Goal: Information Seeking & Learning: Learn about a topic

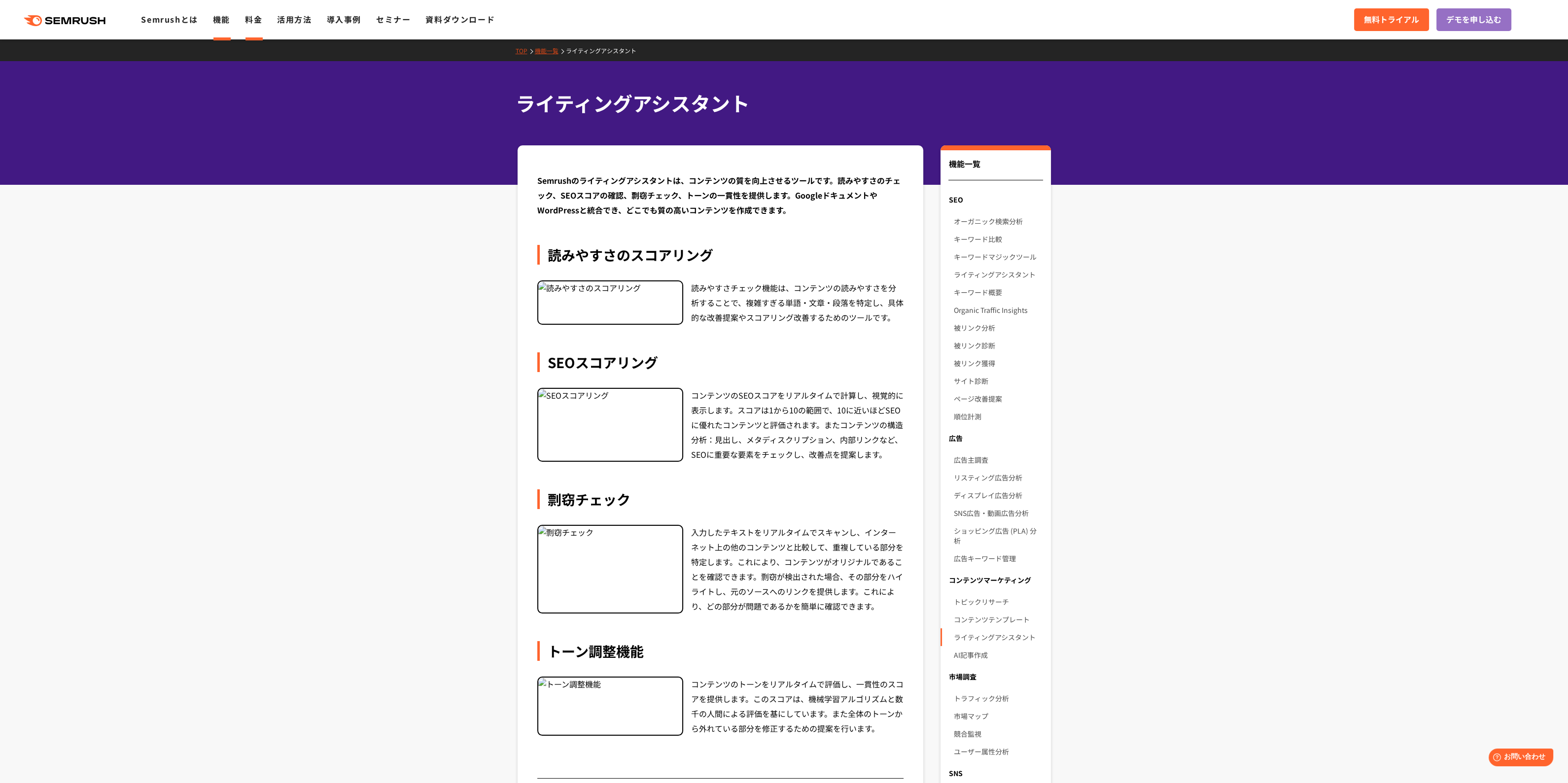
click at [250, 16] on link "料金" at bounding box center [254, 19] width 17 height 12
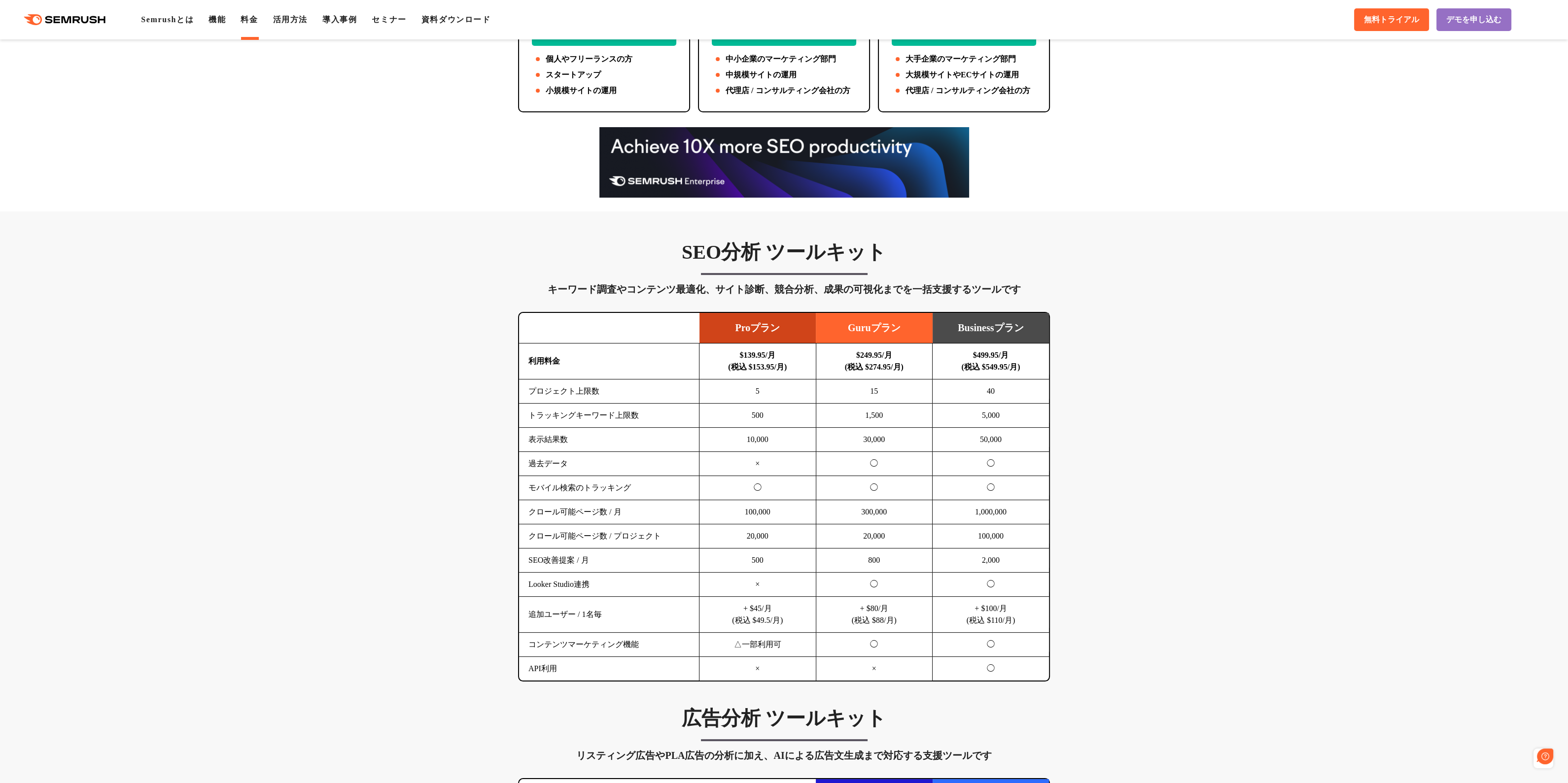
scroll to position [409, 0]
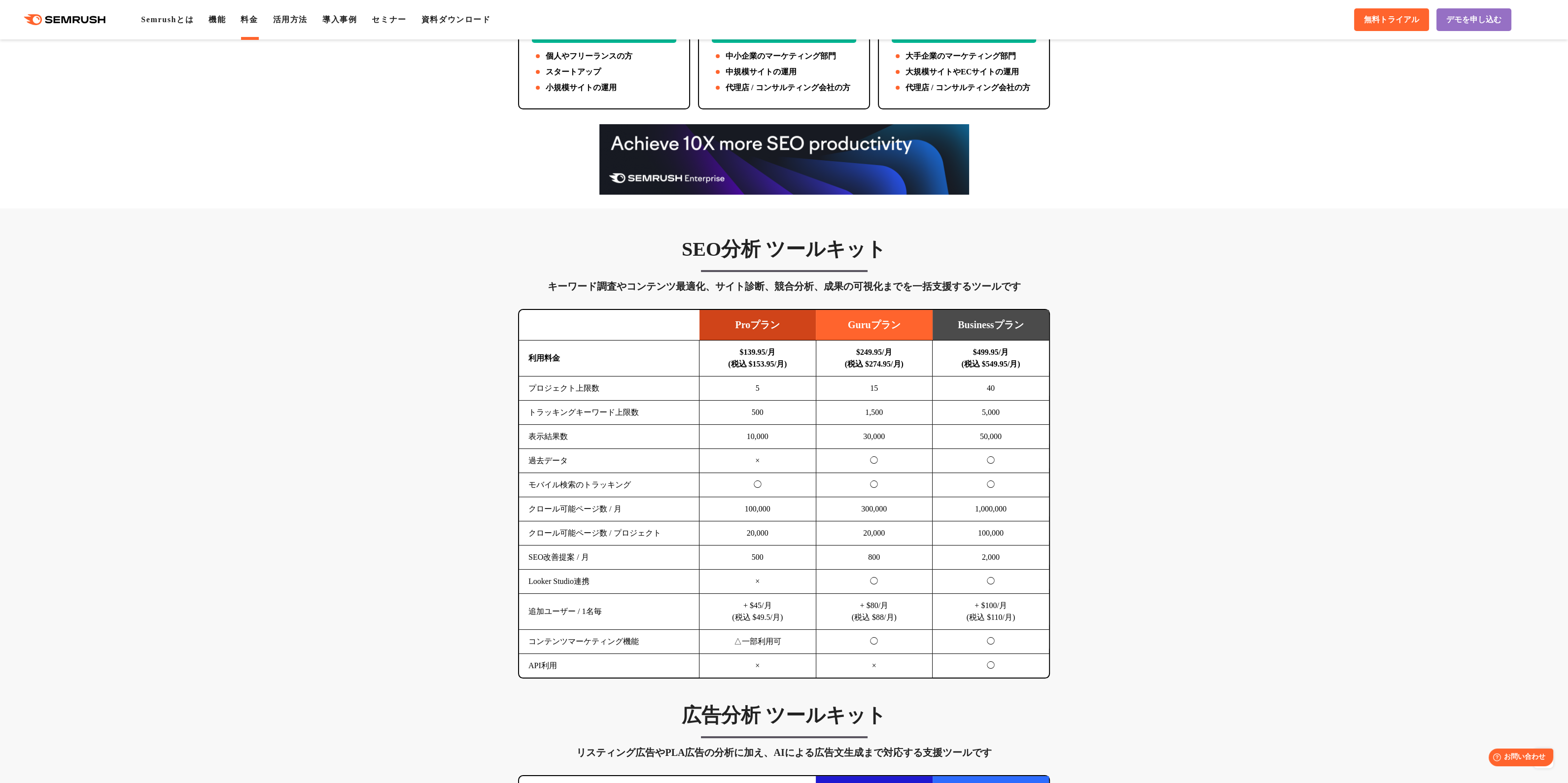
scroll to position [352, 0]
